Goal: Information Seeking & Learning: Check status

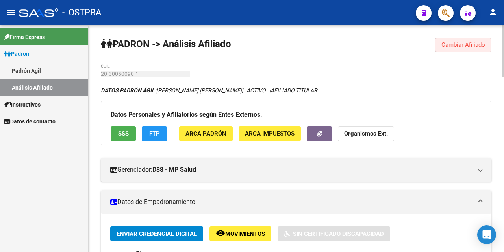
click at [456, 45] on span "Cambiar Afiliado" at bounding box center [463, 44] width 44 height 7
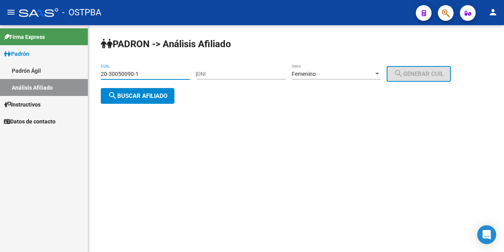
click at [176, 74] on input "20-30050090-1" at bounding box center [145, 74] width 89 height 7
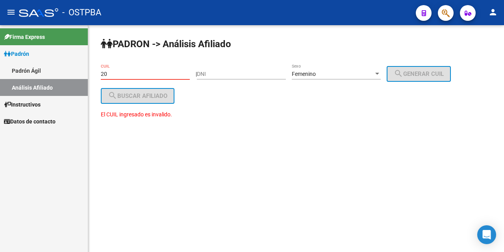
type input "2"
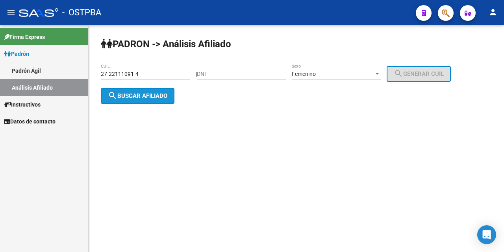
click at [146, 90] on button "search Buscar afiliado" at bounding box center [138, 96] width 74 height 16
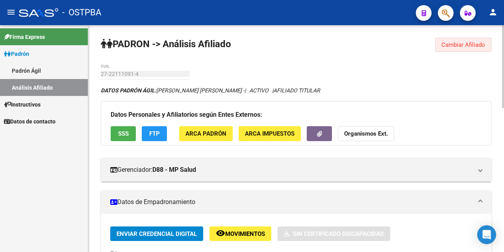
drag, startPoint x: 449, startPoint y: 44, endPoint x: 409, endPoint y: 57, distance: 42.8
click at [449, 43] on span "Cambiar Afiliado" at bounding box center [463, 44] width 44 height 7
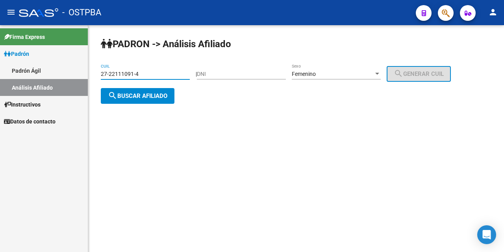
click at [147, 72] on input "27-22111091-4" at bounding box center [145, 74] width 89 height 7
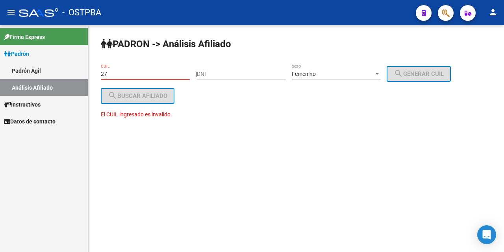
type input "2"
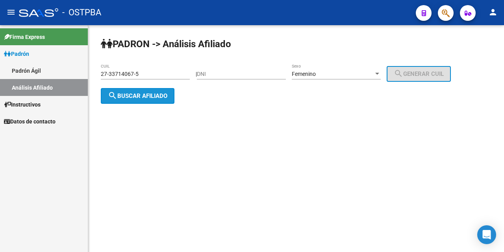
click at [136, 96] on span "search Buscar afiliado" at bounding box center [137, 95] width 59 height 7
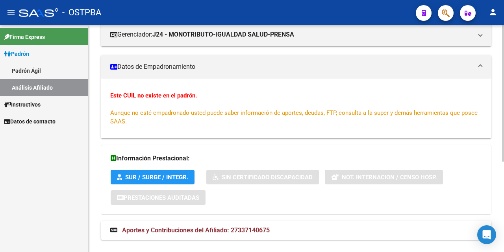
scroll to position [151, 0]
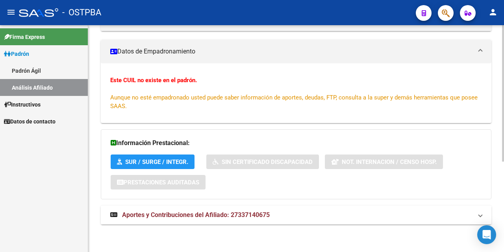
click at [209, 216] on span "Aportes y Contribuciones del Afiliado: 27337140675" at bounding box center [196, 214] width 148 height 7
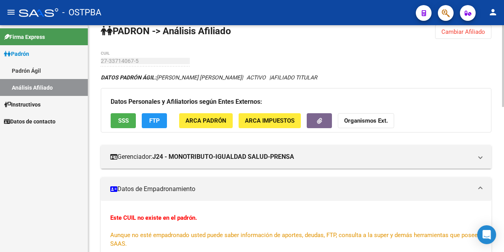
scroll to position [9, 0]
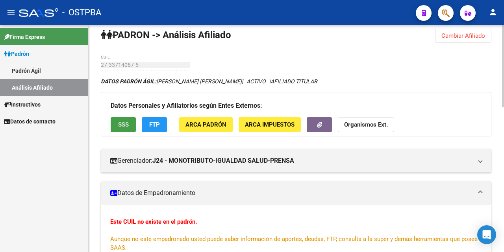
click at [129, 125] on button "SSS" at bounding box center [123, 124] width 25 height 15
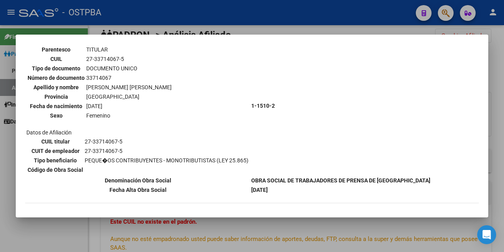
scroll to position [0, 0]
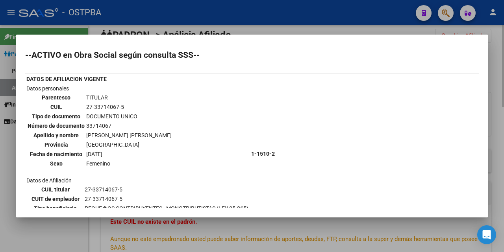
click at [258, 29] on div at bounding box center [252, 126] width 504 height 252
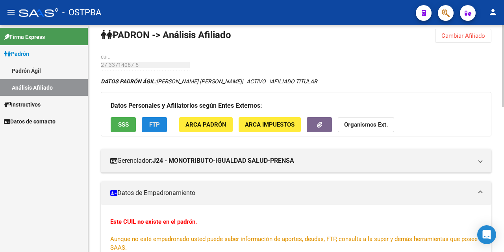
click at [149, 124] on span "FTP" at bounding box center [154, 125] width 11 height 7
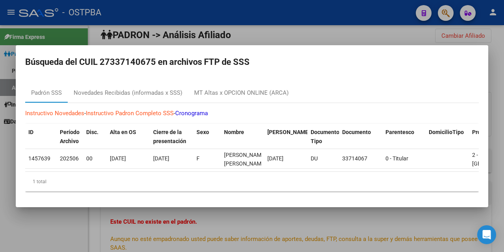
click at [272, 35] on div at bounding box center [252, 126] width 504 height 252
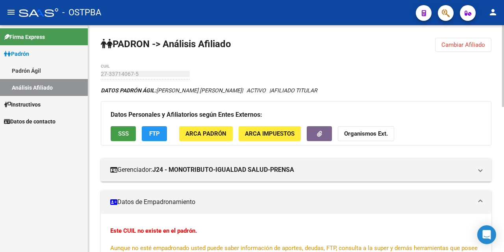
click at [121, 134] on span "SSS" at bounding box center [123, 134] width 11 height 7
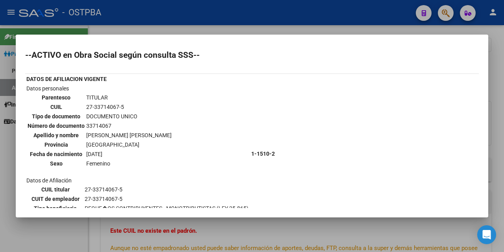
click at [216, 30] on div at bounding box center [252, 126] width 504 height 252
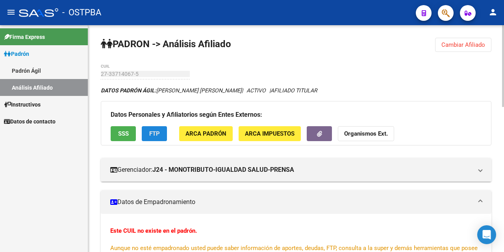
click at [148, 134] on button "FTP" at bounding box center [154, 133] width 25 height 15
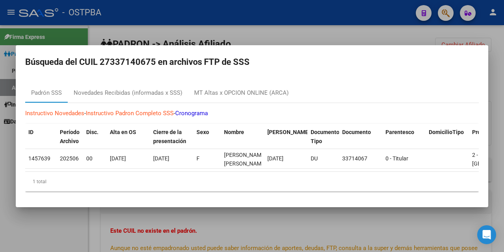
click at [266, 31] on div at bounding box center [252, 126] width 504 height 252
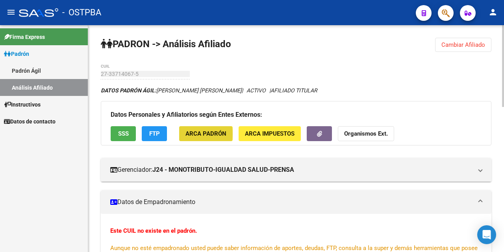
click at [192, 134] on span "ARCA Padrón" at bounding box center [205, 134] width 41 height 7
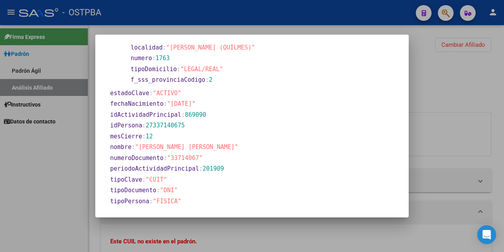
scroll to position [38, 0]
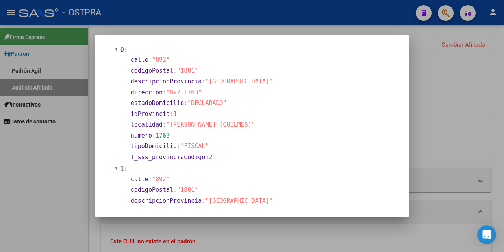
click at [308, 31] on div at bounding box center [252, 126] width 504 height 252
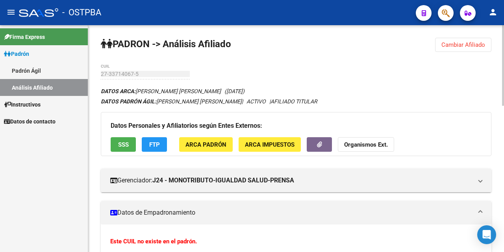
click at [272, 143] on span "ARCA Impuestos" at bounding box center [270, 144] width 50 height 7
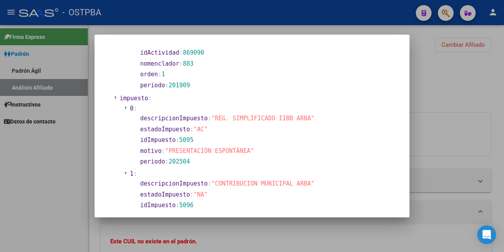
scroll to position [585, 0]
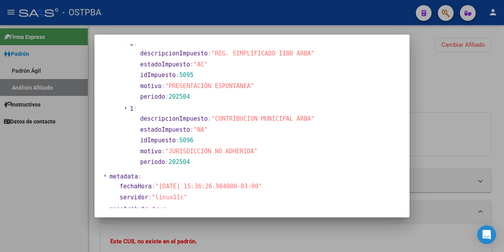
drag, startPoint x: 316, startPoint y: 30, endPoint x: 328, endPoint y: 48, distance: 22.2
click at [316, 29] on div at bounding box center [252, 126] width 504 height 252
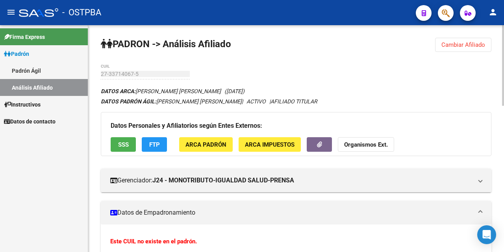
click at [451, 47] on span "Cambiar Afiliado" at bounding box center [463, 44] width 44 height 7
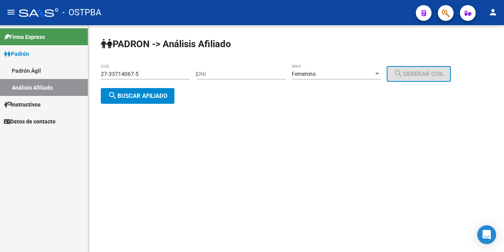
click at [175, 76] on input "27-33714067-5" at bounding box center [145, 74] width 89 height 7
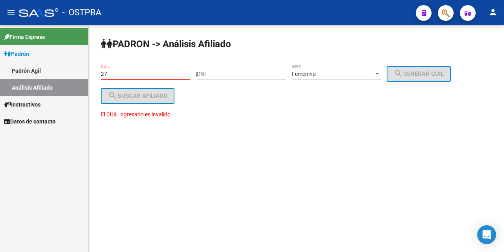
type input "2"
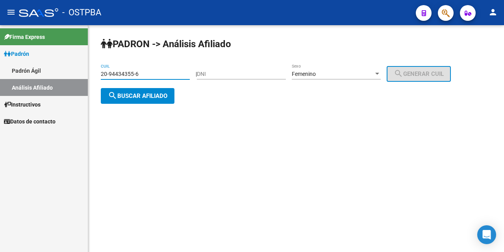
type input "20-94434355-6"
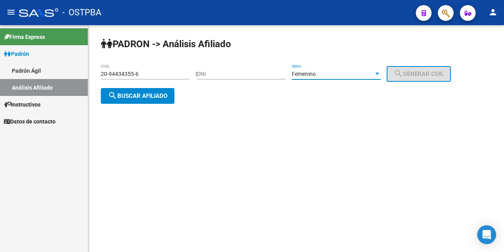
click at [380, 73] on div at bounding box center [376, 74] width 7 height 6
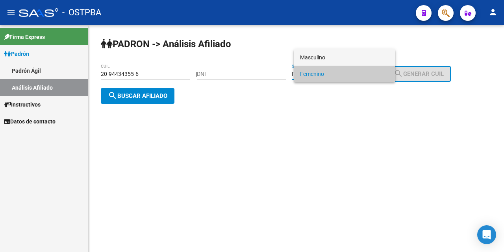
click at [356, 57] on span "Masculino" at bounding box center [344, 57] width 89 height 17
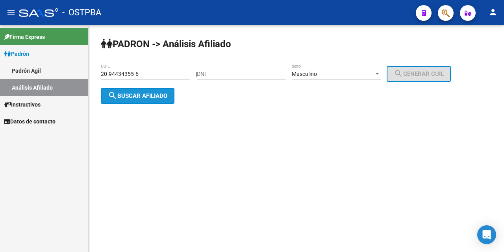
click at [165, 95] on span "search Buscar afiliado" at bounding box center [137, 95] width 59 height 7
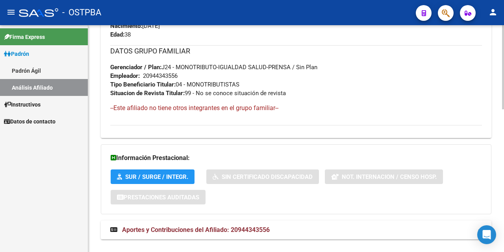
scroll to position [386, 0]
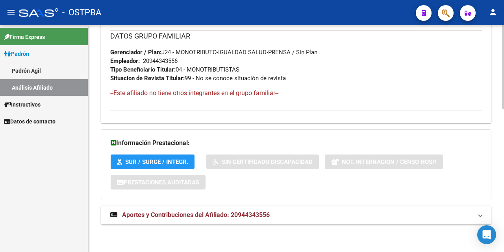
click at [177, 214] on span "Aportes y Contribuciones del Afiliado: 20944343556" at bounding box center [196, 214] width 148 height 7
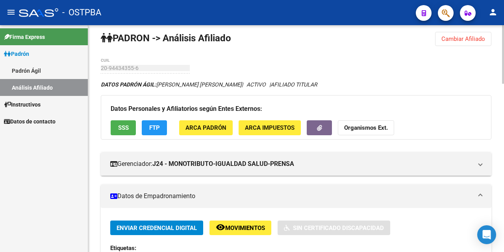
scroll to position [0, 0]
